Goal: Answer question/provide support: Share knowledge or assist other users

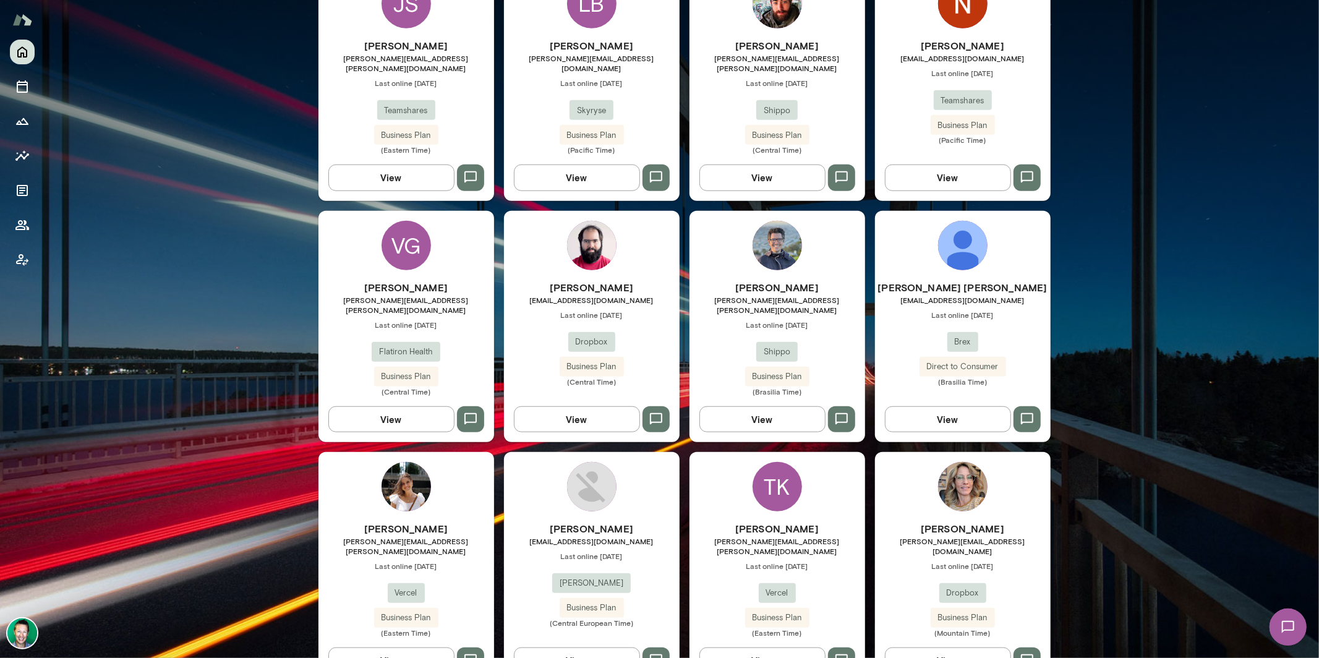
scroll to position [652, 0]
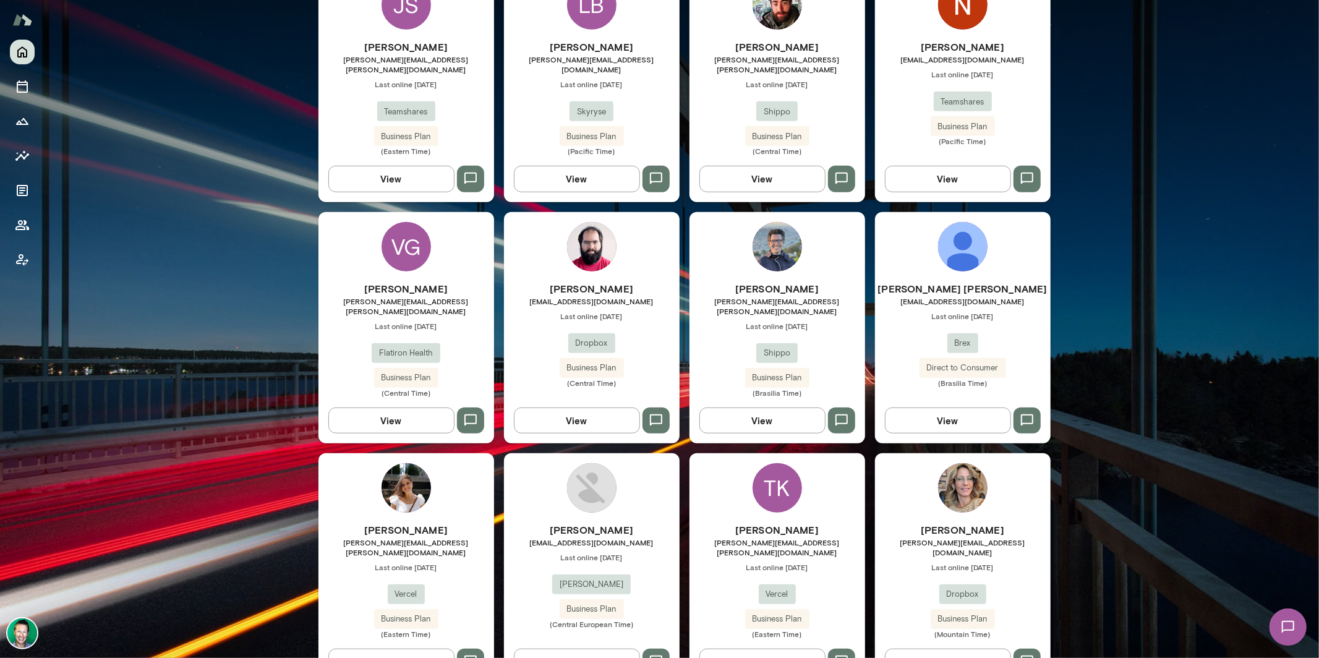
click at [928, 407] on button "View" at bounding box center [948, 420] width 126 height 26
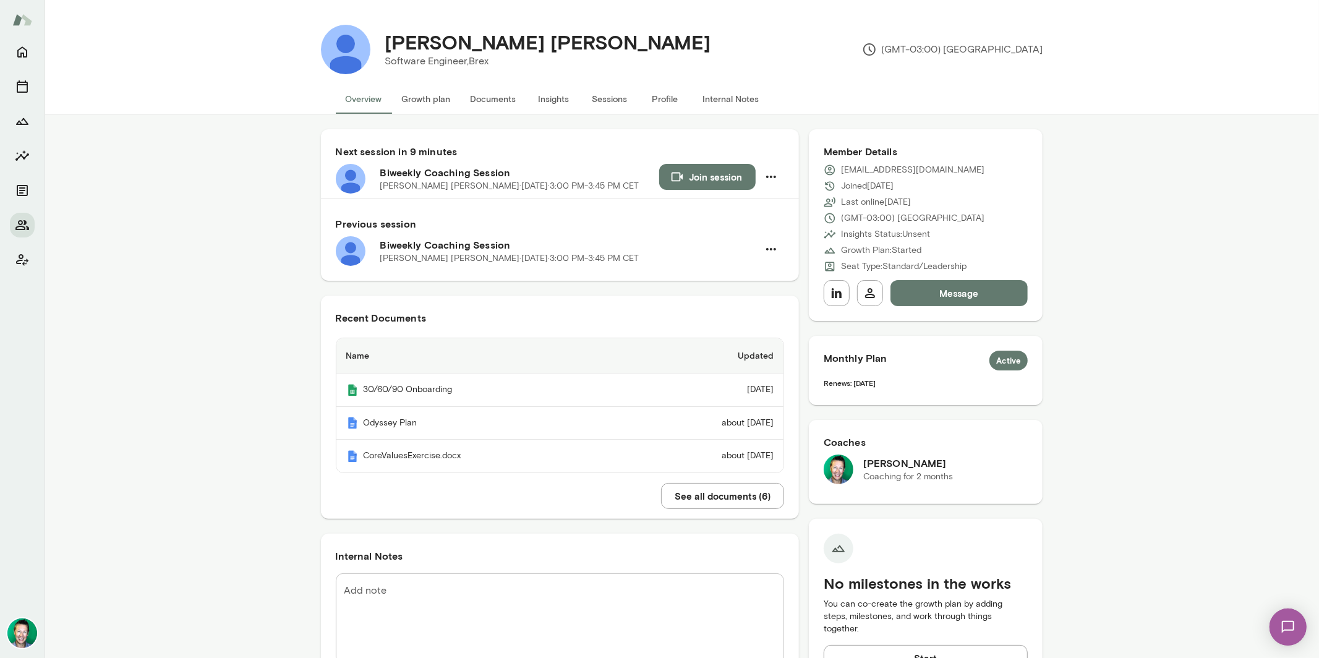
click at [675, 498] on button "See all documents ( 6 )" at bounding box center [722, 496] width 123 height 26
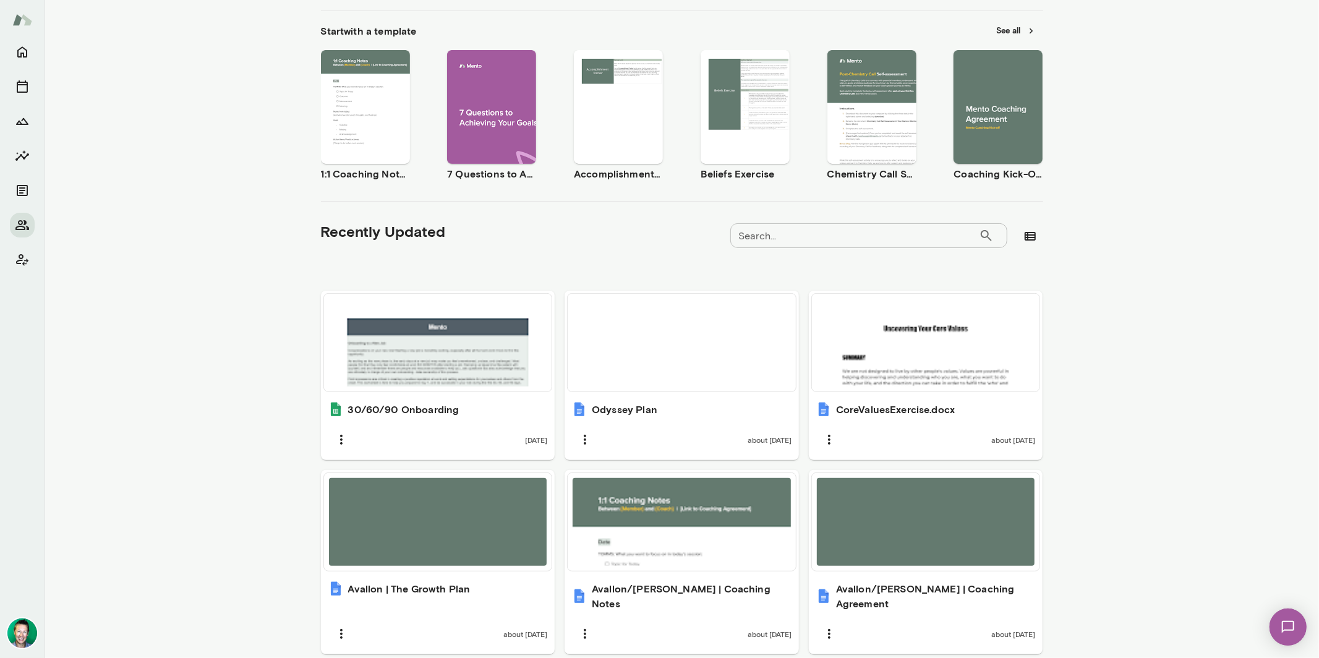
scroll to position [227, 0]
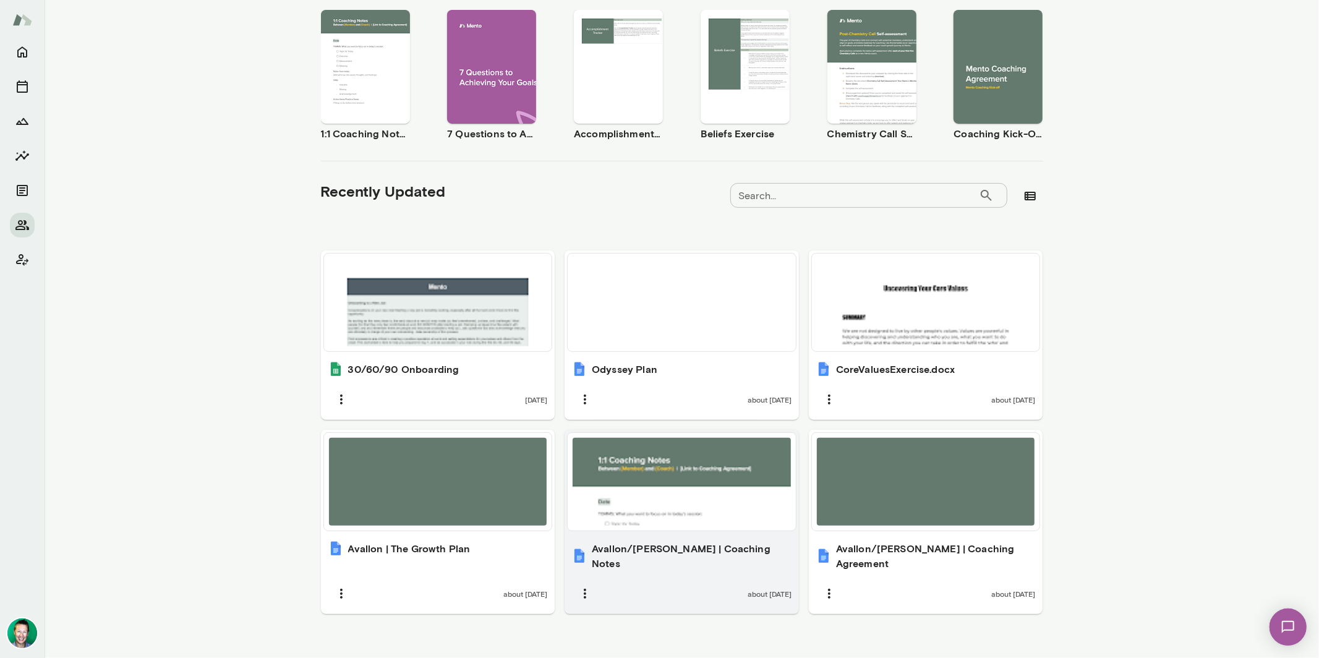
click at [639, 475] on div at bounding box center [682, 482] width 218 height 88
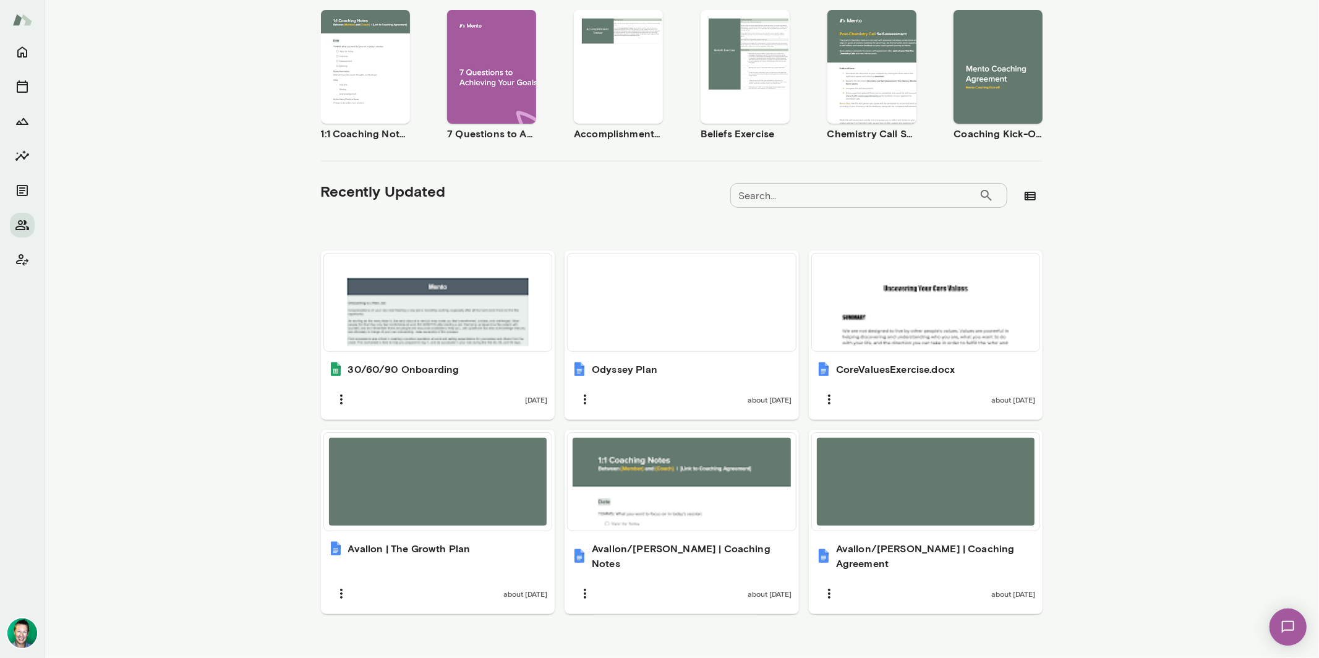
scroll to position [0, 0]
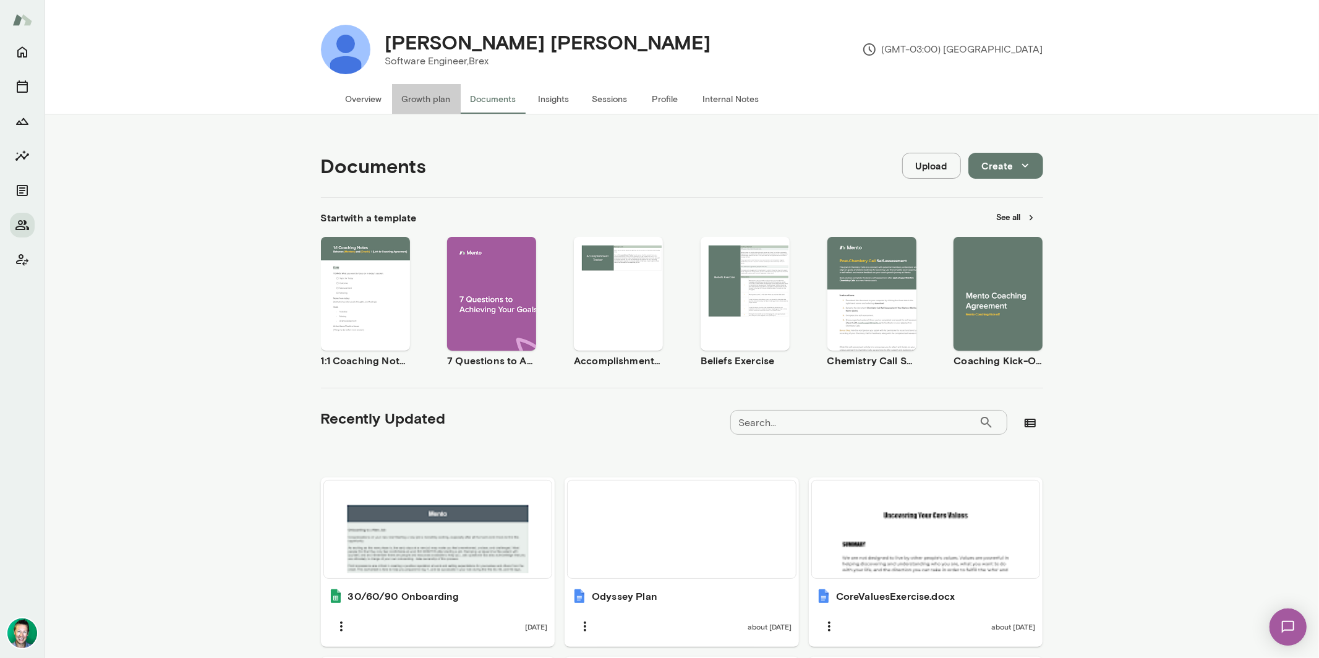
click at [446, 100] on button "Growth plan" at bounding box center [426, 99] width 69 height 30
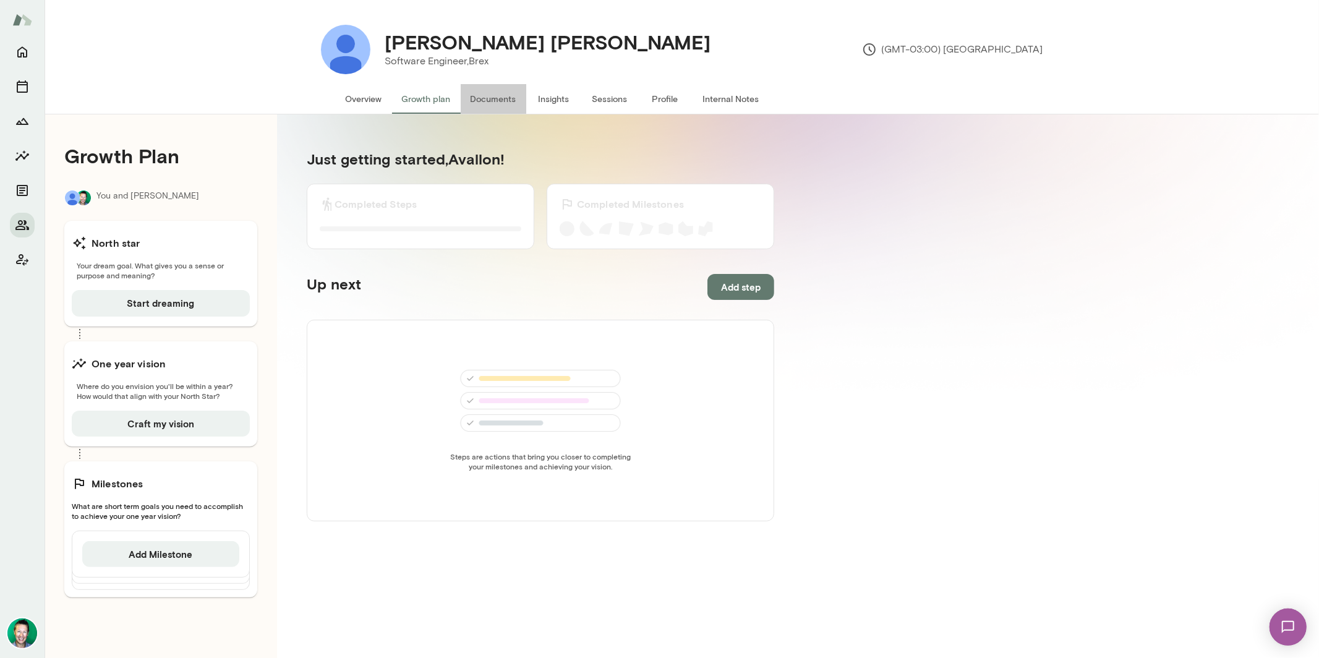
click at [486, 100] on button "Documents" at bounding box center [494, 99] width 66 height 30
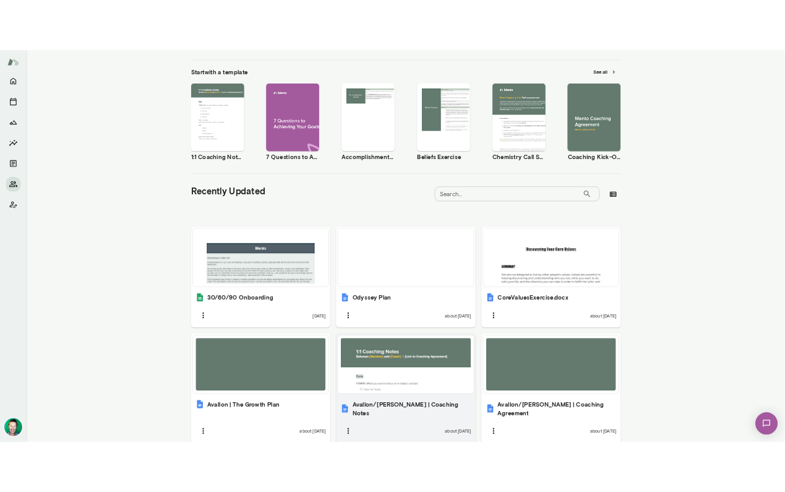
scroll to position [227, 0]
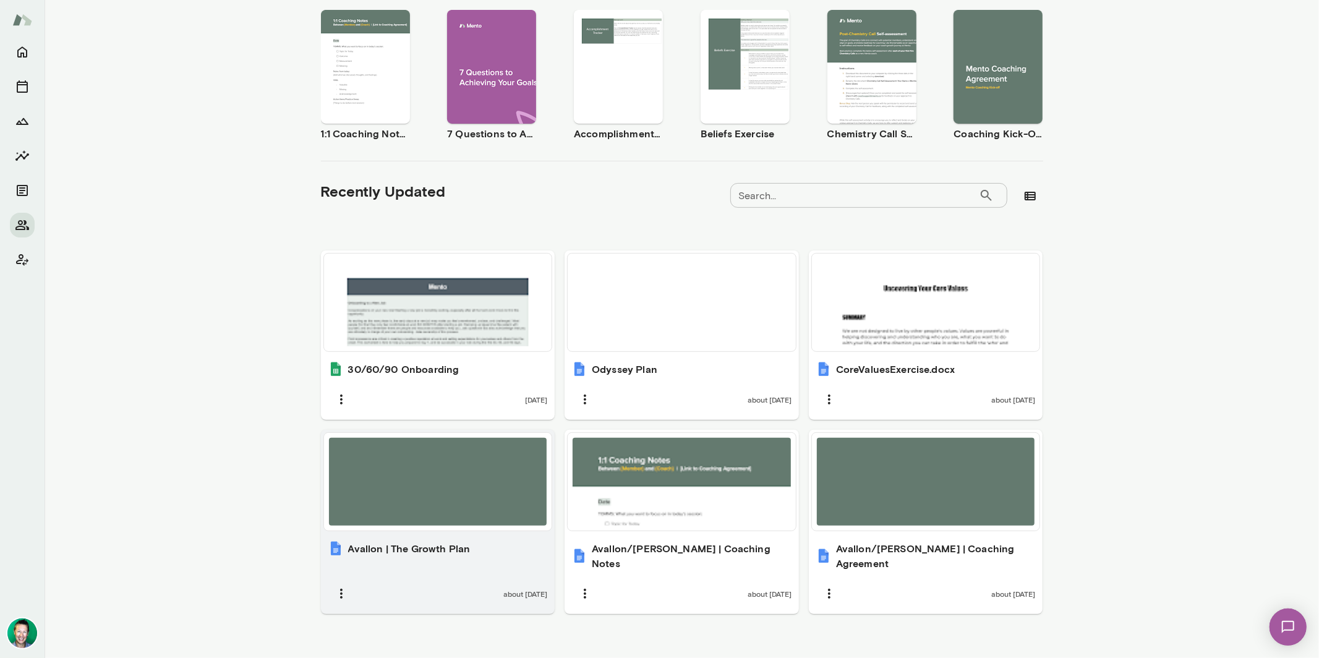
click at [436, 471] on div at bounding box center [438, 482] width 218 height 88
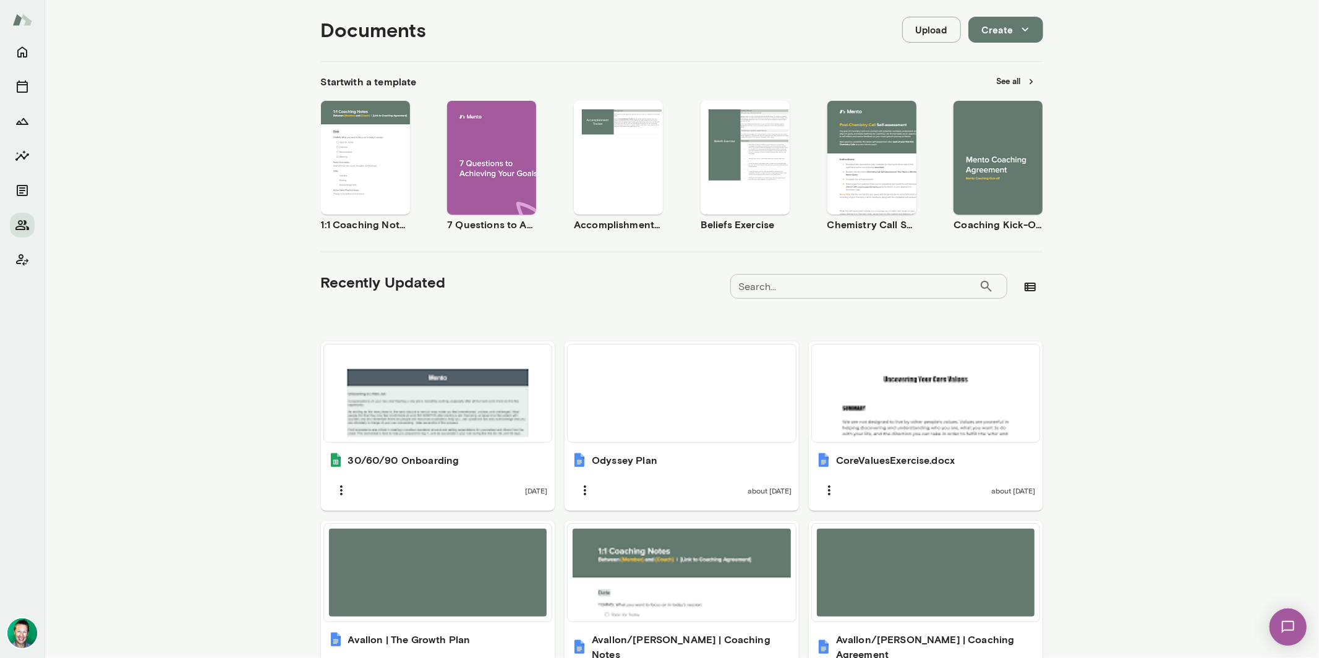
scroll to position [0, 0]
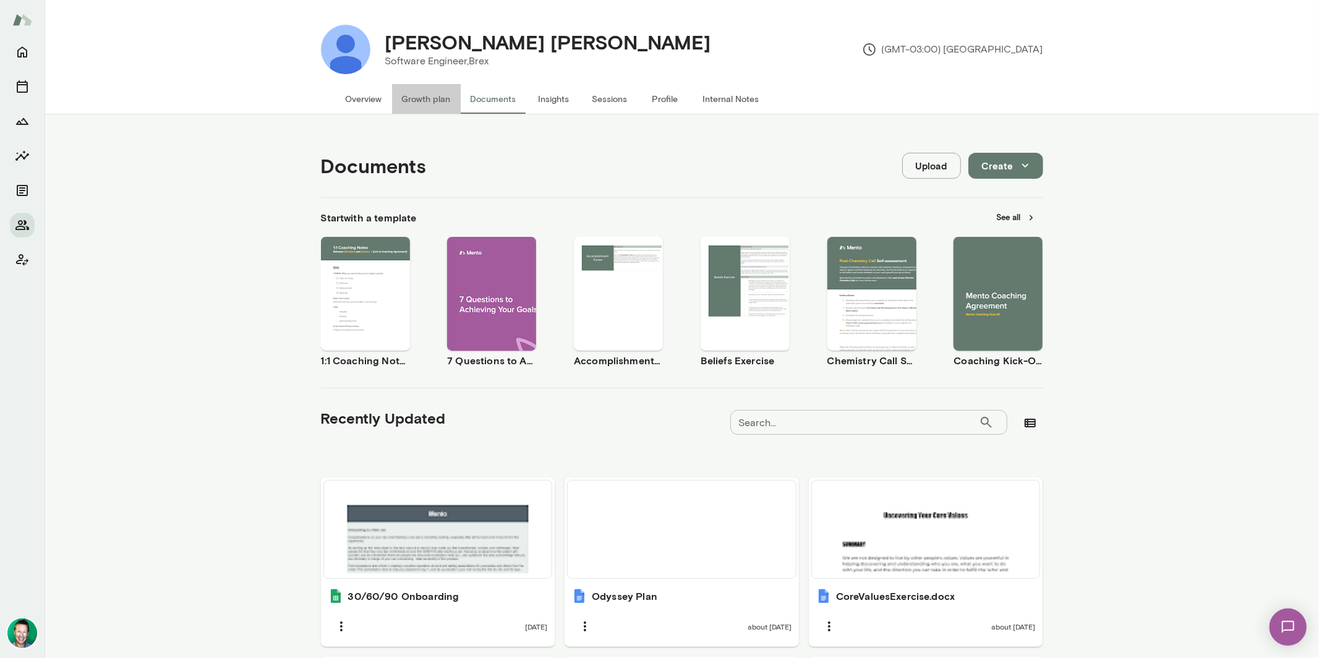
click at [412, 96] on button "Growth plan" at bounding box center [426, 99] width 69 height 30
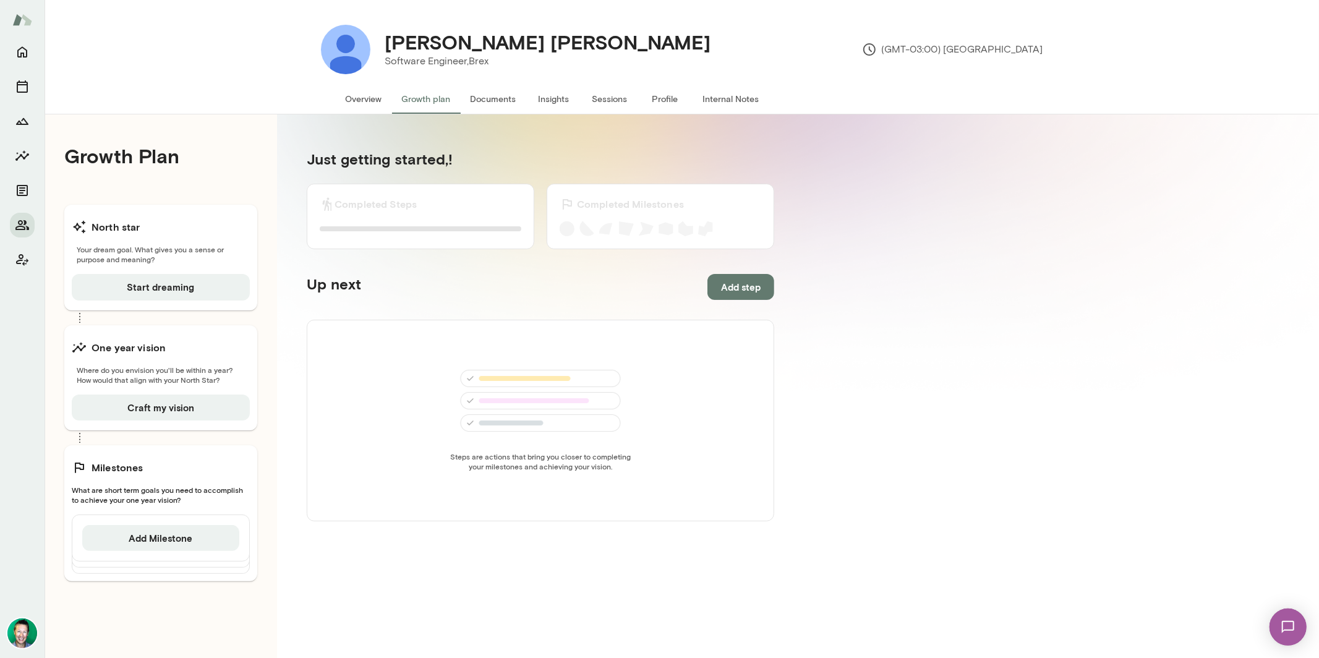
click at [469, 96] on button "Documents" at bounding box center [494, 99] width 66 height 30
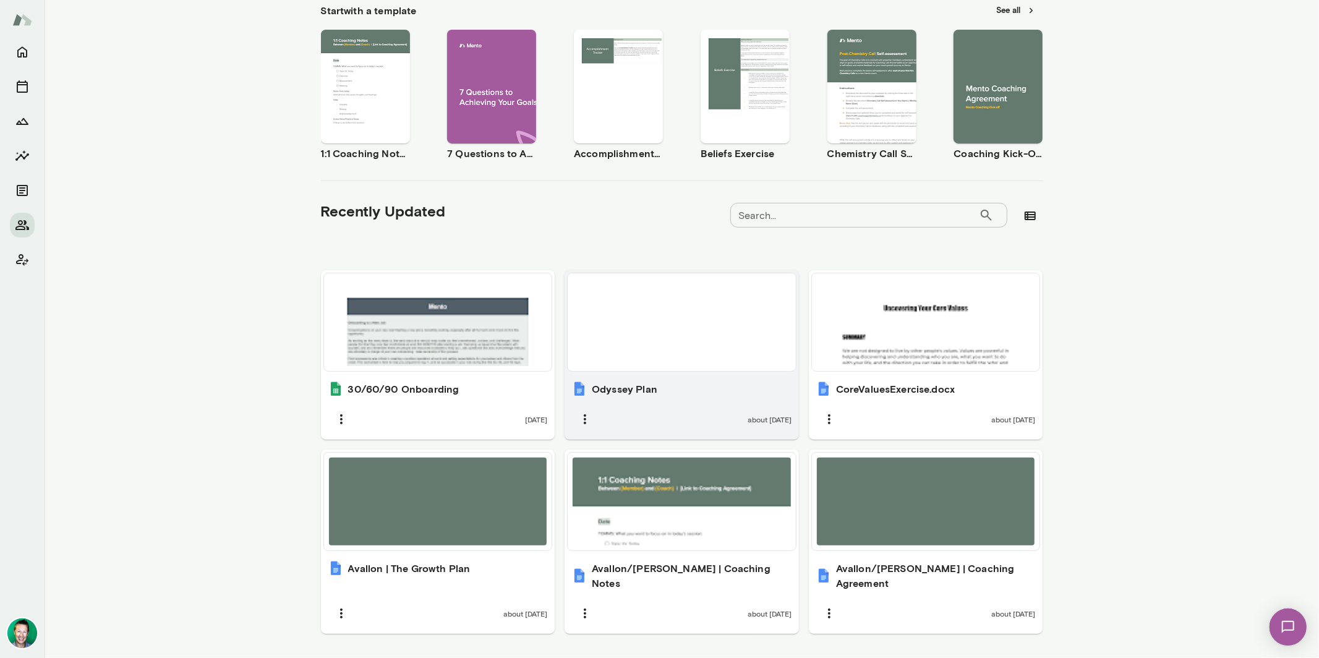
scroll to position [210, 0]
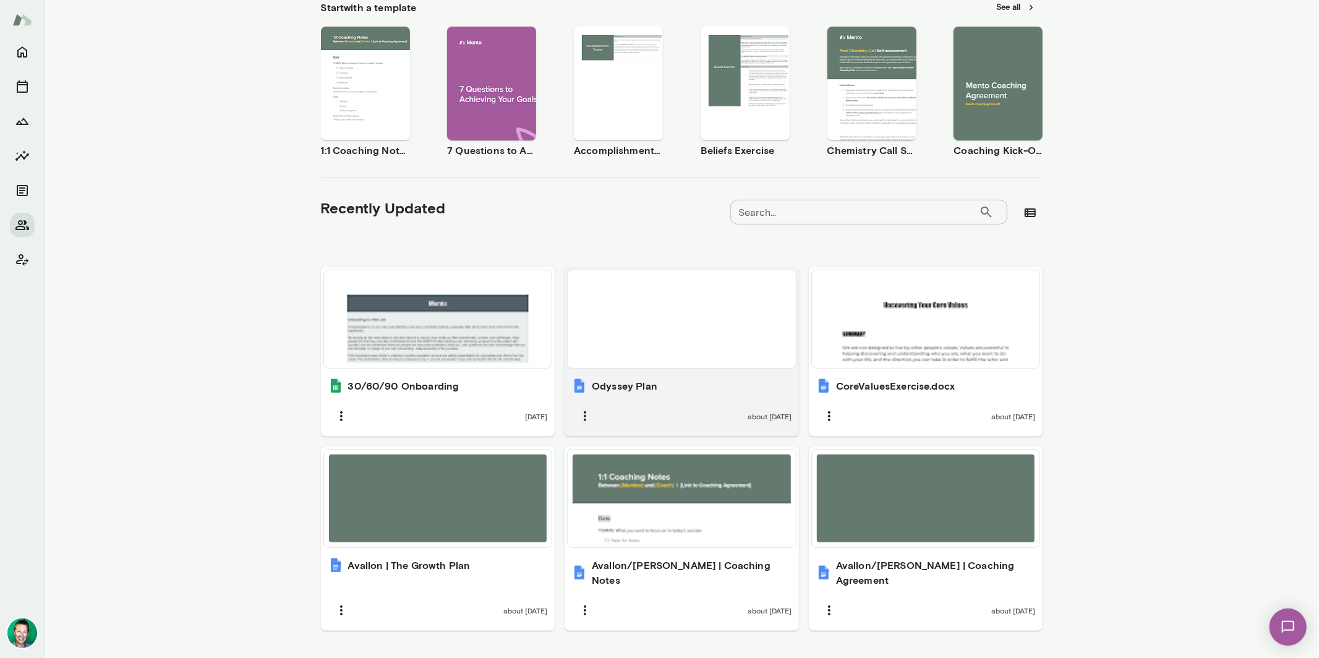
click at [645, 349] on div at bounding box center [682, 319] width 218 height 88
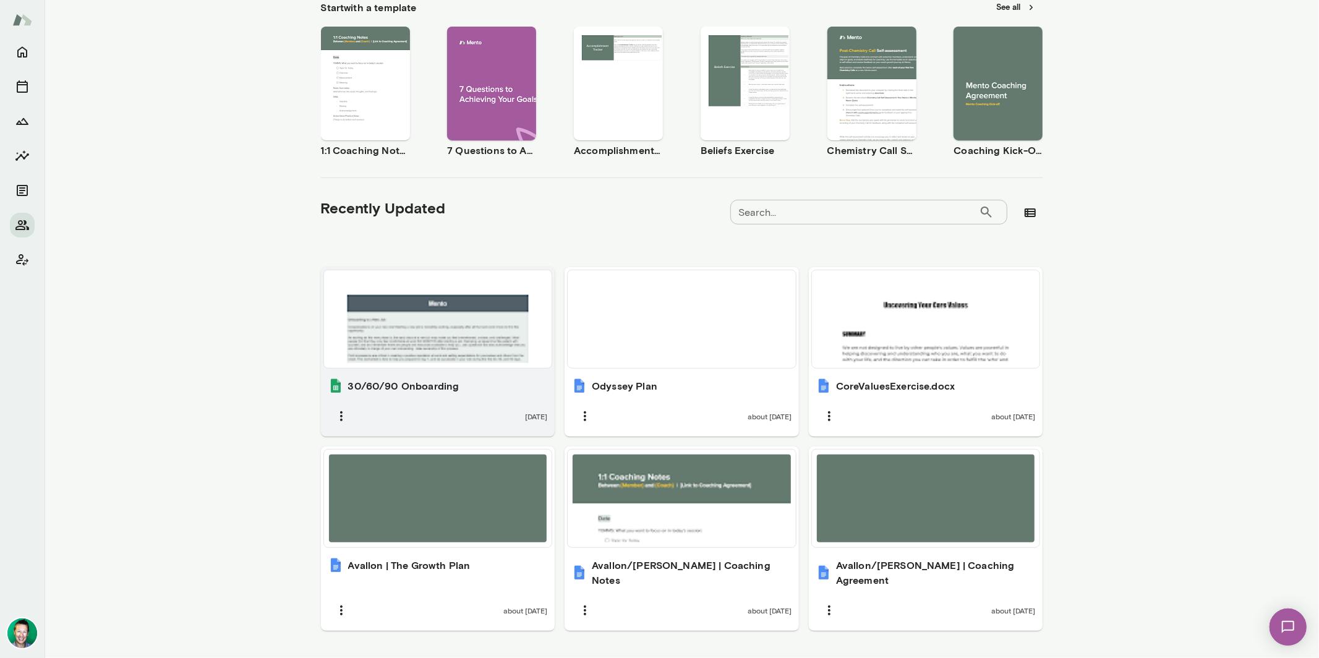
click at [392, 344] on div at bounding box center [438, 319] width 218 height 88
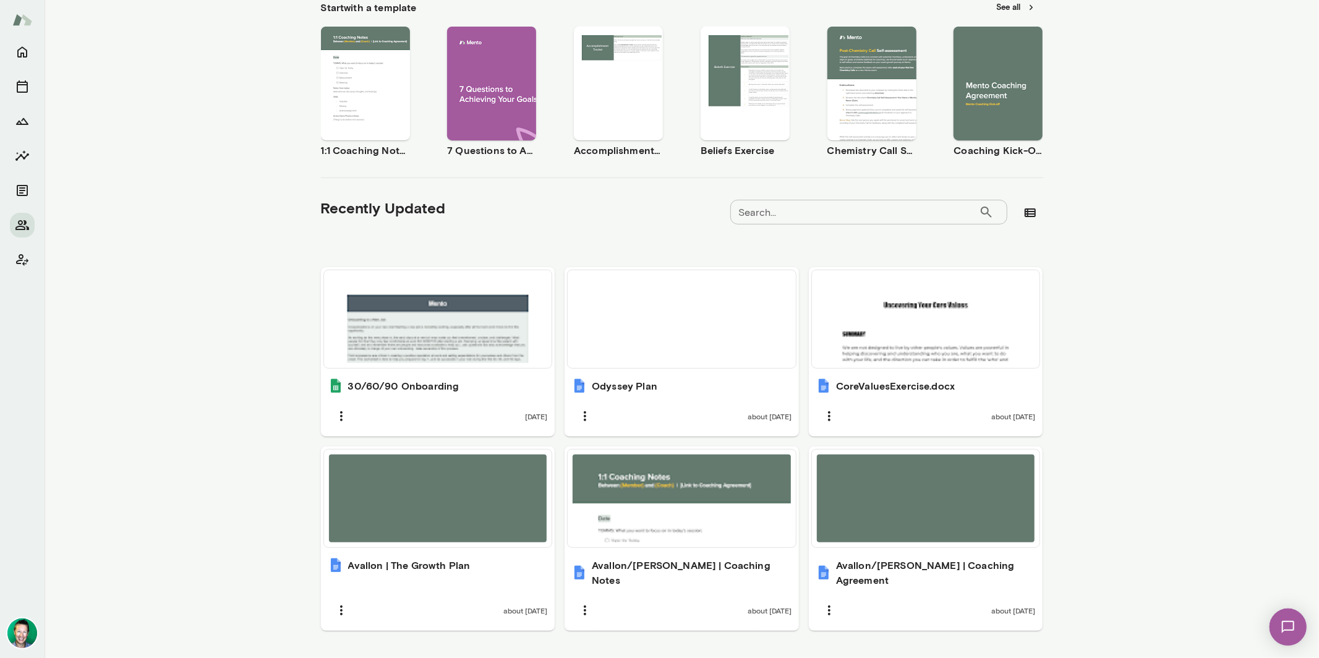
click at [1009, 547] on img at bounding box center [1287, 626] width 51 height 51
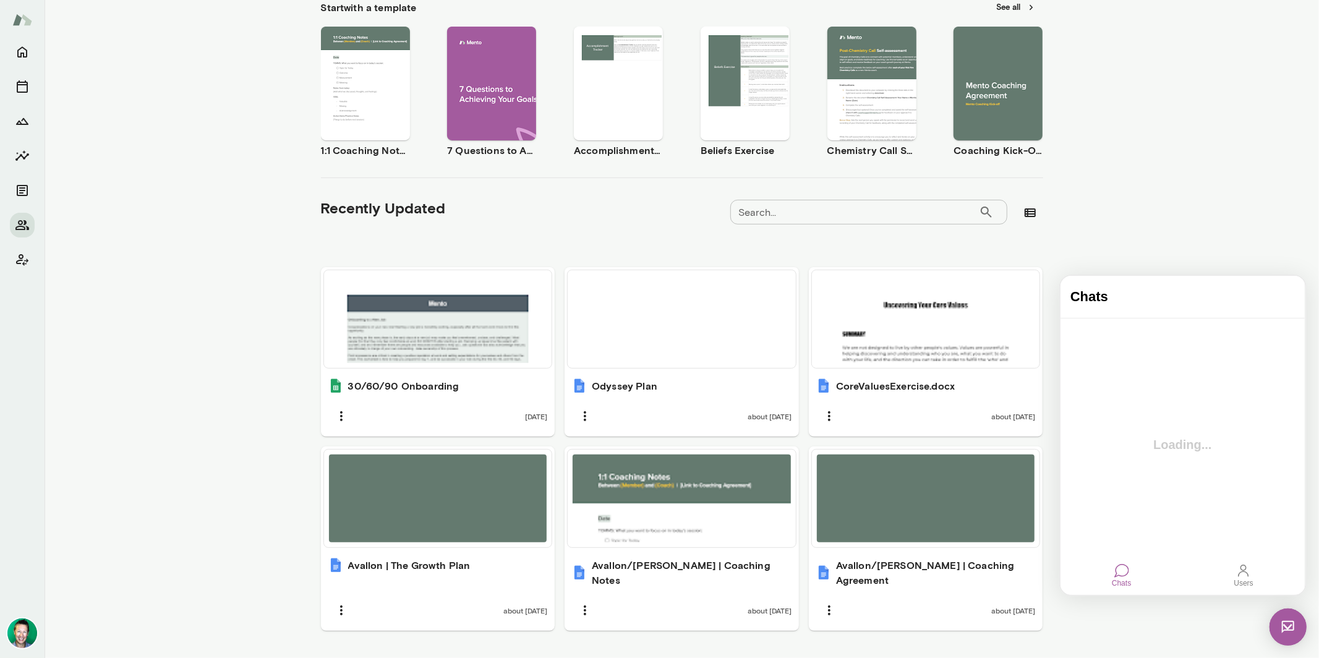
scroll to position [0, 0]
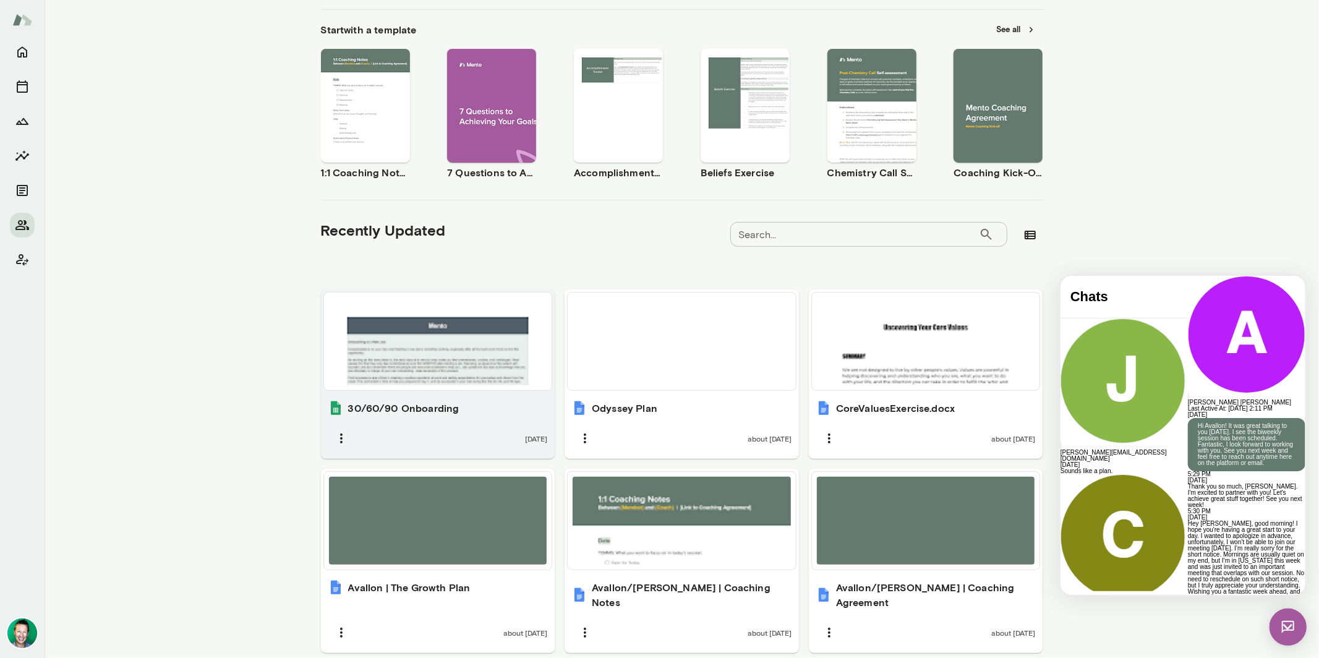
scroll to position [205, 0]
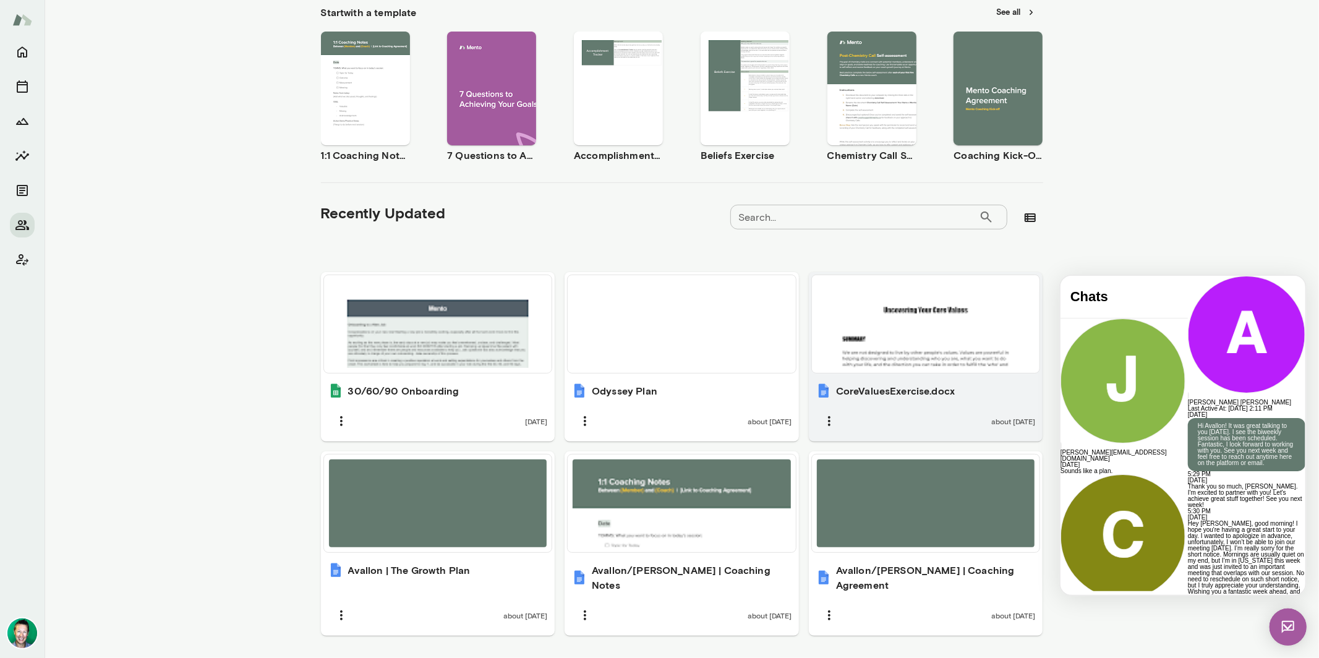
click at [900, 376] on div "CoreValuesExercise.docx about [DATE]" at bounding box center [926, 409] width 234 height 66
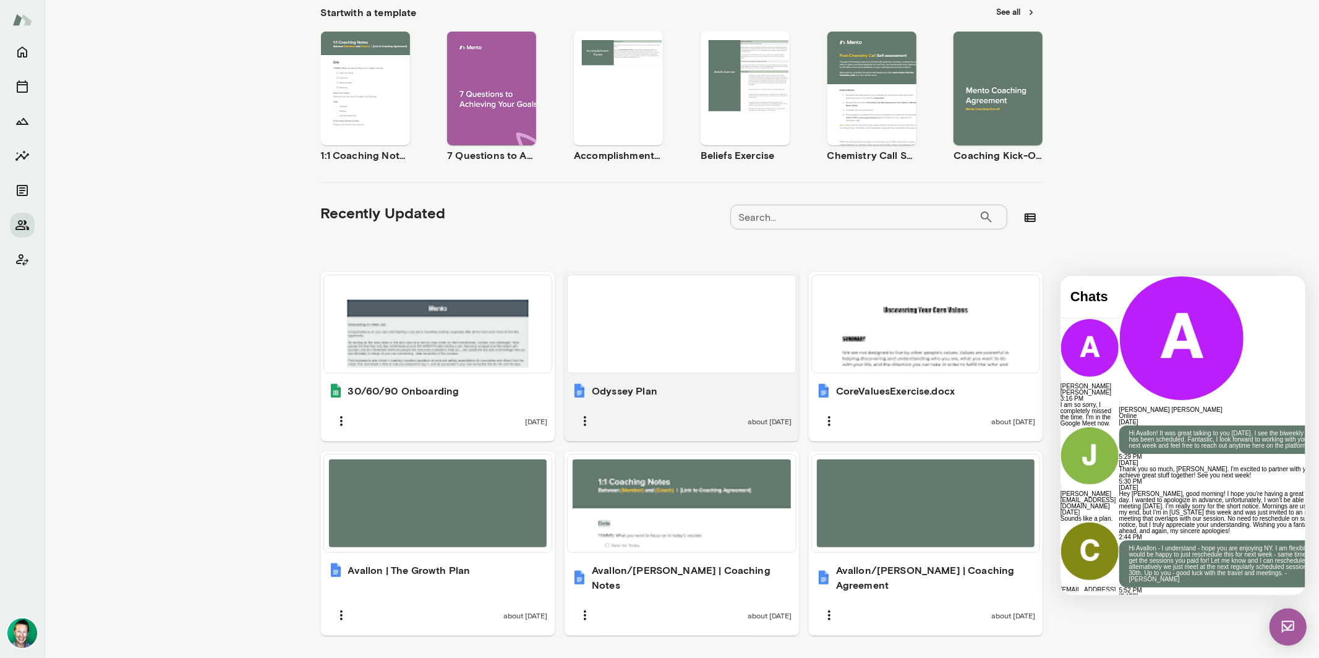
scroll to position [1629, 0]
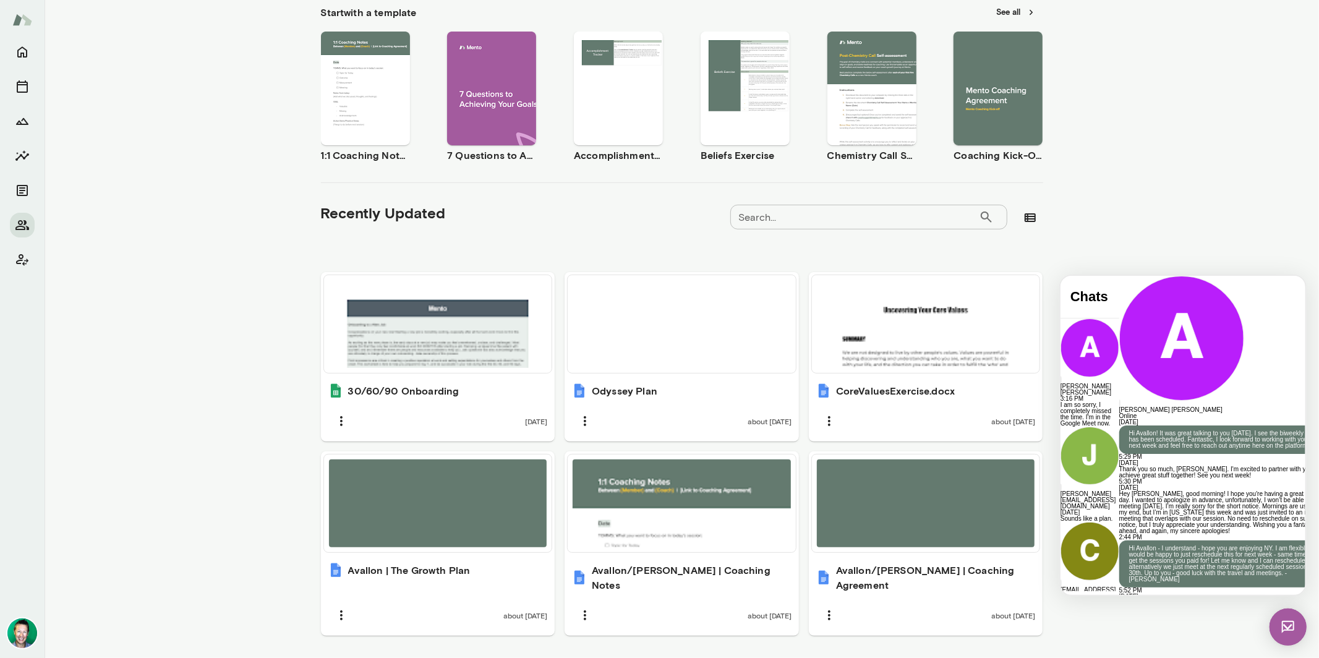
drag, startPoint x: 1195, startPoint y: 541, endPoint x: 1055, endPoint y: 540, distance: 139.7
click at [1009, 540] on html "Chats [PERSON_NAME] [PERSON_NAME] 3:16 PM I am so sorry, I completely missed th…" at bounding box center [1182, 434] width 245 height 319
click at [1009, 547] on img at bounding box center [1287, 626] width 37 height 37
